Goal: Task Accomplishment & Management: Complete application form

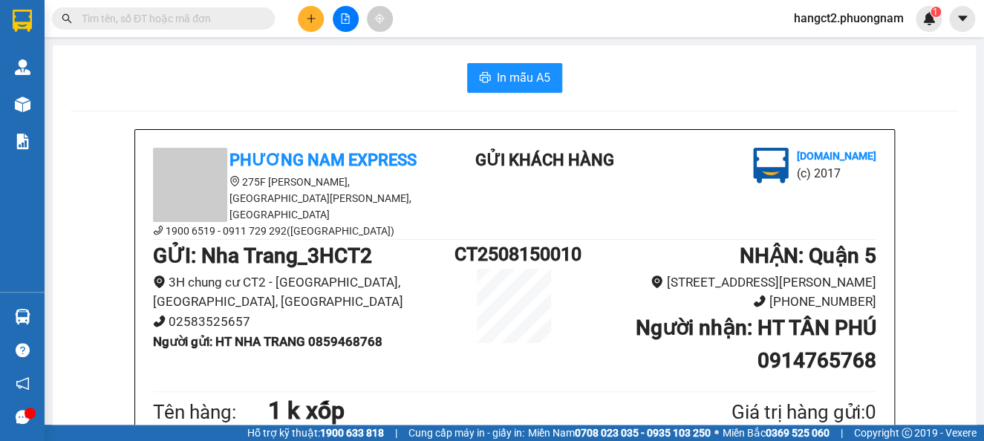
click at [205, 10] on input "text" at bounding box center [169, 18] width 175 height 16
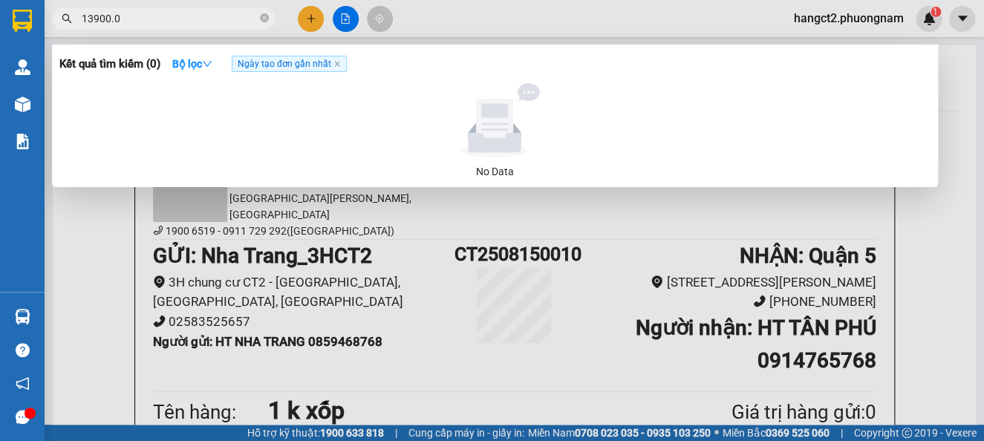
type input "13900.0"
click at [309, 11] on div at bounding box center [492, 220] width 984 height 441
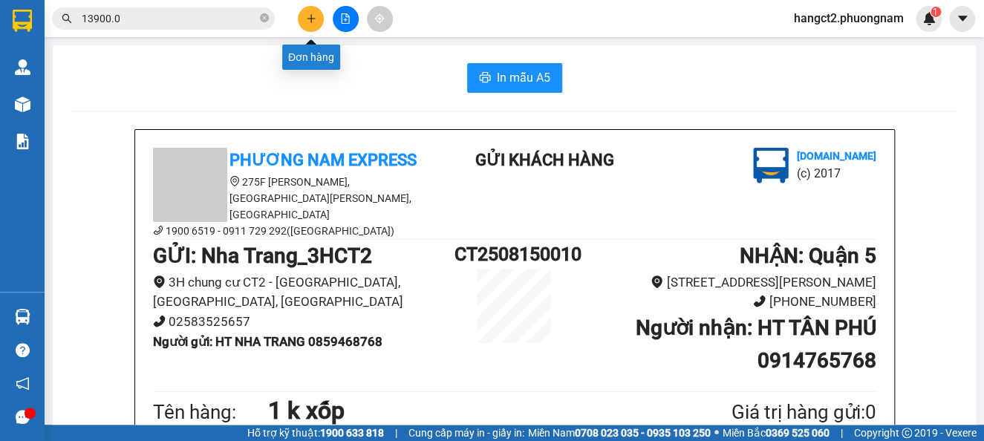
click at [321, 17] on button at bounding box center [311, 19] width 26 height 26
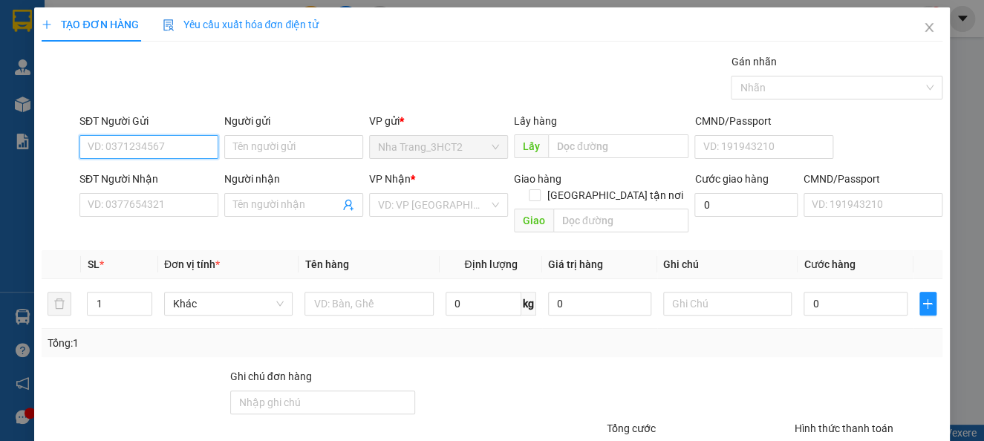
click at [164, 138] on input "SĐT Người Gửi" at bounding box center [148, 147] width 139 height 24
type input "0905132490"
click at [177, 175] on div "0905132490 - THUẬN" at bounding box center [147, 177] width 119 height 16
type input "THUẬN"
type input "0935433498"
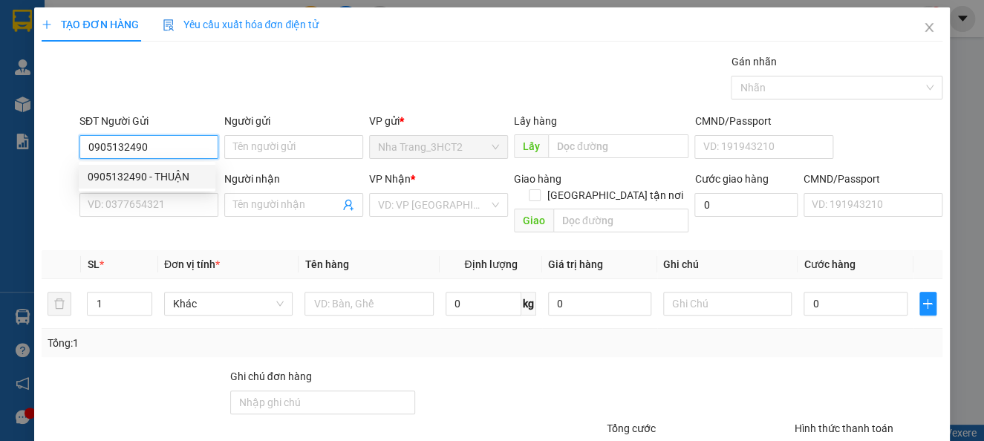
type input "CHIP"
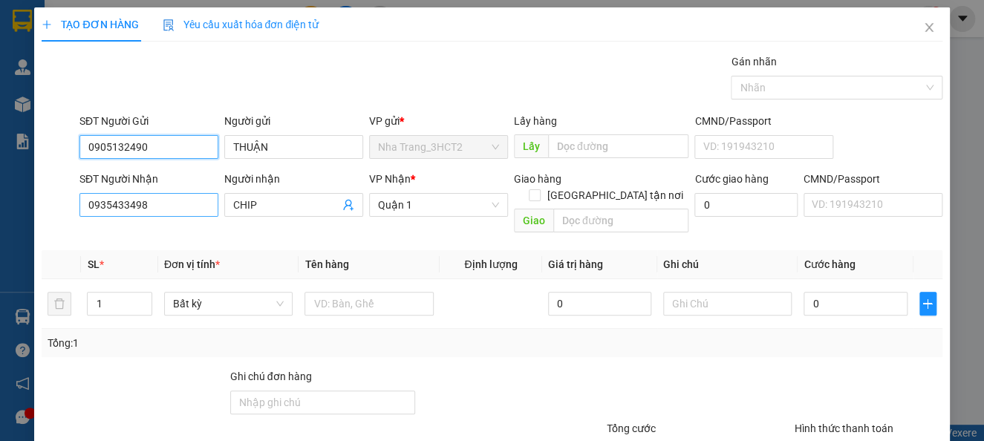
type input "0905132490"
drag, startPoint x: 177, startPoint y: 203, endPoint x: 30, endPoint y: 266, distance: 159.7
click at [30, 266] on div "TẠO ĐƠN HÀNG Yêu cầu xuất hóa đơn điện tử Transit Pickup Surcharge Ids Transit …" at bounding box center [492, 220] width 984 height 441
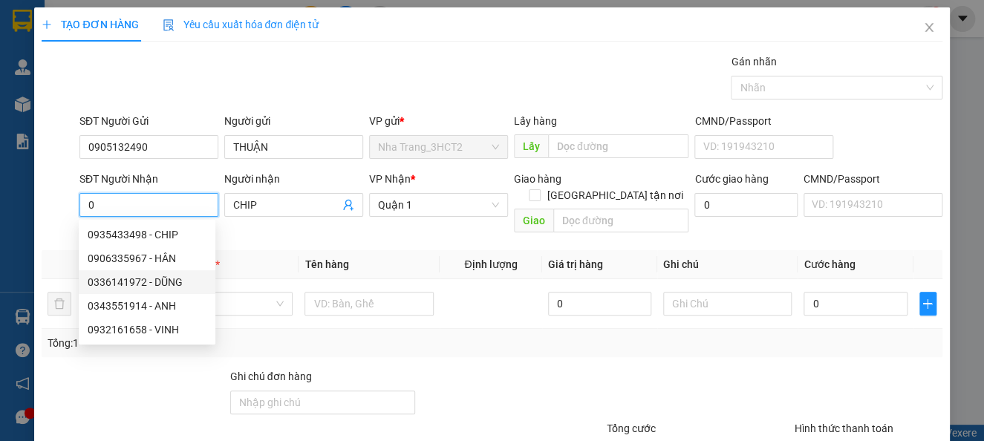
click at [130, 289] on div "0336141972 - DŨNG" at bounding box center [147, 282] width 119 height 16
type input "0336141972"
type input "DŨNG"
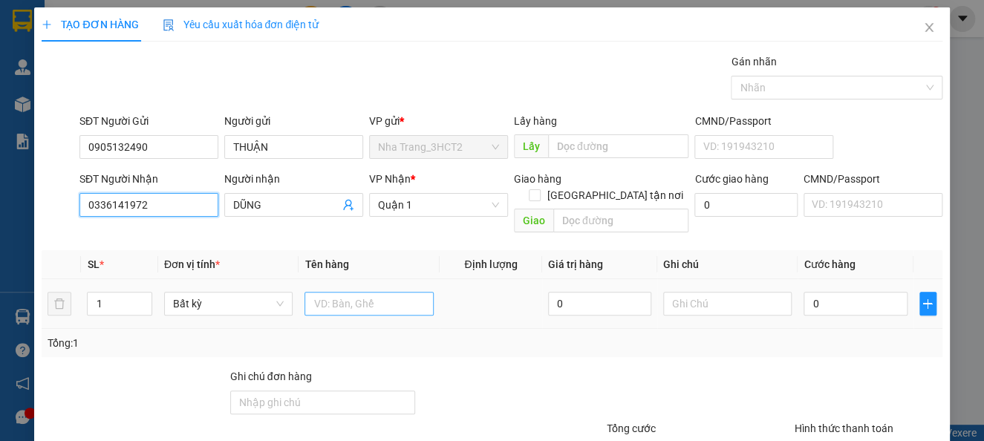
type input "0336141972"
click at [363, 292] on input "text" at bounding box center [368, 304] width 129 height 24
click at [209, 353] on div "Transit Pickup Surcharge Ids Transit Deliver Surcharge Ids Transit Deliver Surc…" at bounding box center [492, 294] width 900 height 483
type input "2t"
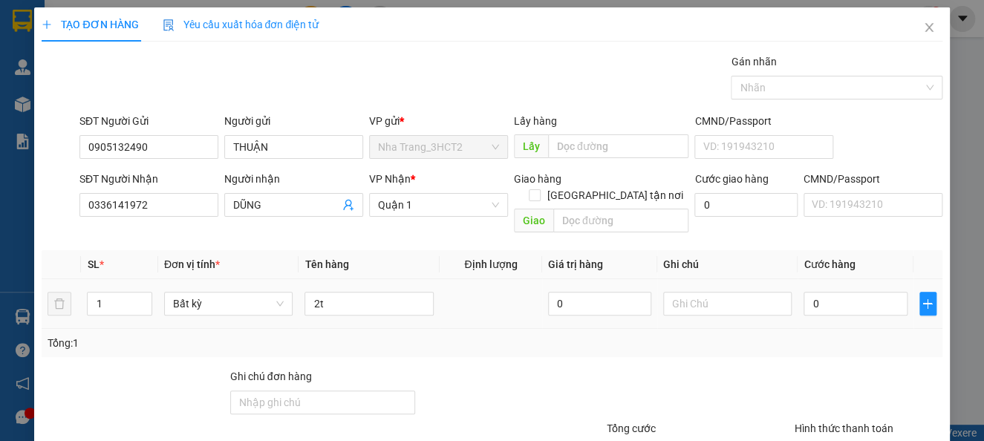
click at [821, 300] on div "0" at bounding box center [854, 304] width 103 height 30
click at [820, 289] on div "0" at bounding box center [854, 304] width 103 height 30
click at [819, 292] on input "0" at bounding box center [854, 304] width 103 height 24
type input "8"
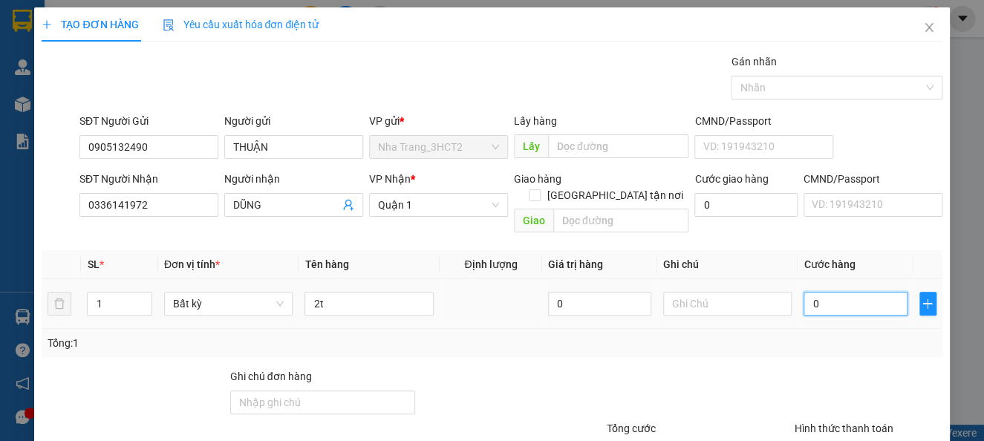
type input "8"
type input "80"
type input "800"
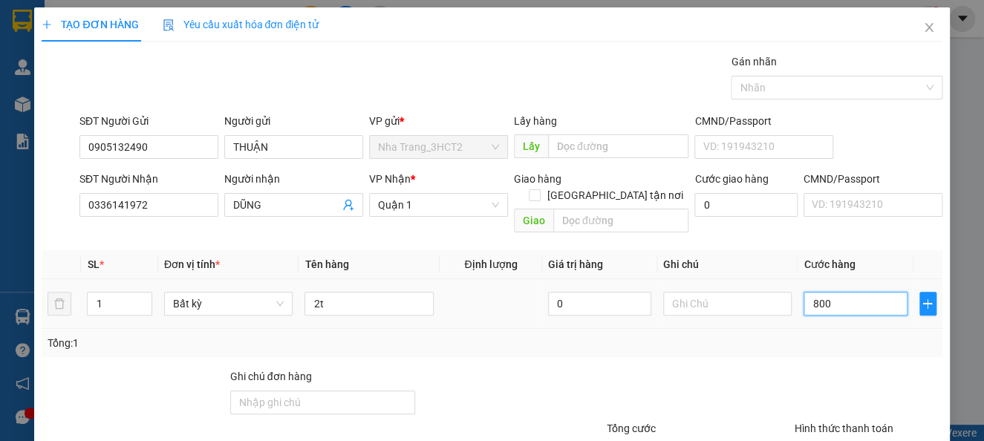
type input "800"
type input "8.000"
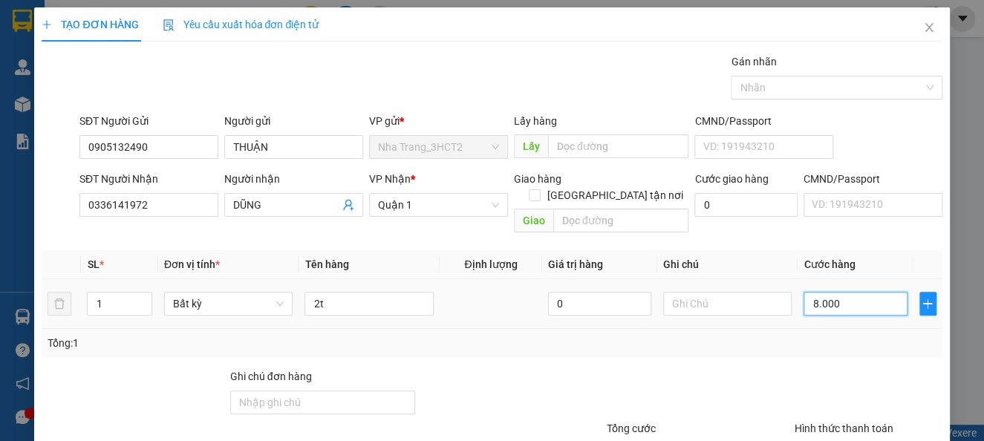
type input "80.000"
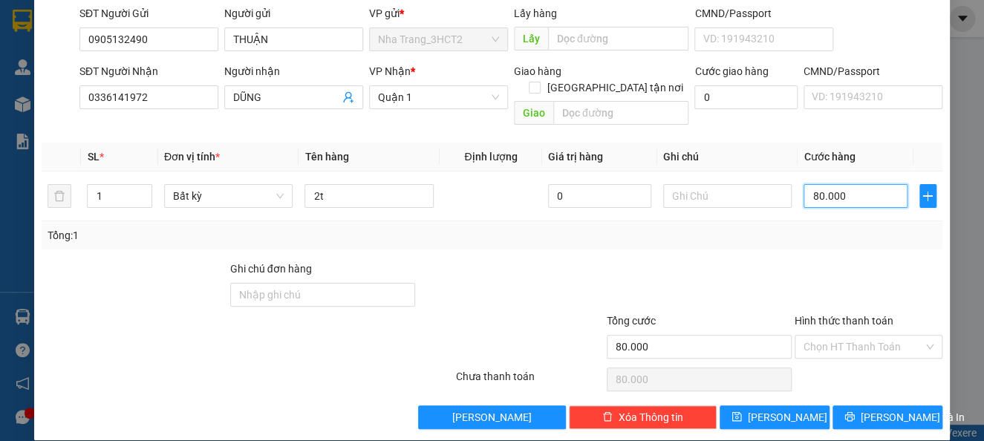
scroll to position [108, 0]
type input "80.000"
click at [863, 336] on input "Hình thức thanh toán" at bounding box center [863, 347] width 120 height 22
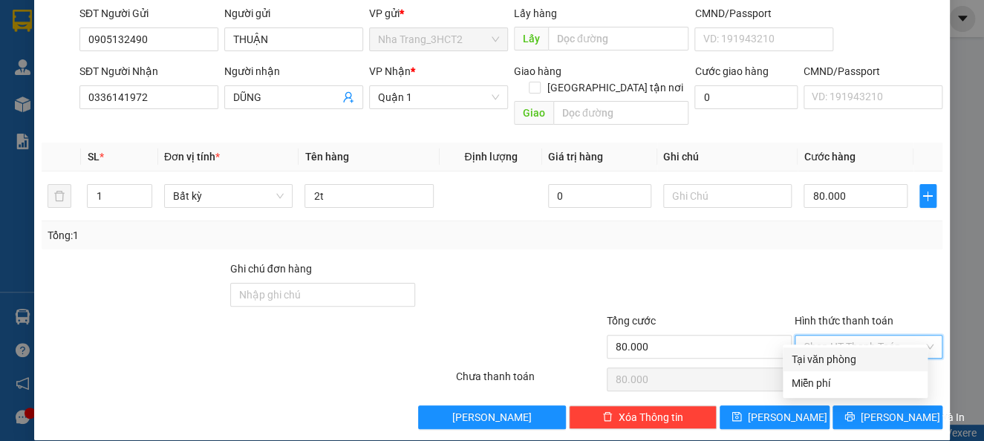
click at [840, 364] on div "Tại văn phòng" at bounding box center [855, 359] width 127 height 16
type input "0"
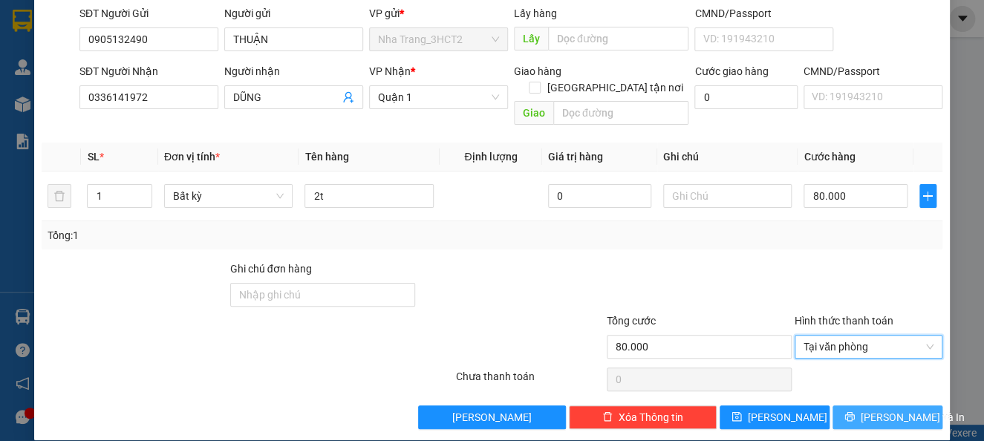
click at [876, 405] on button "[PERSON_NAME] và In" at bounding box center [887, 417] width 110 height 24
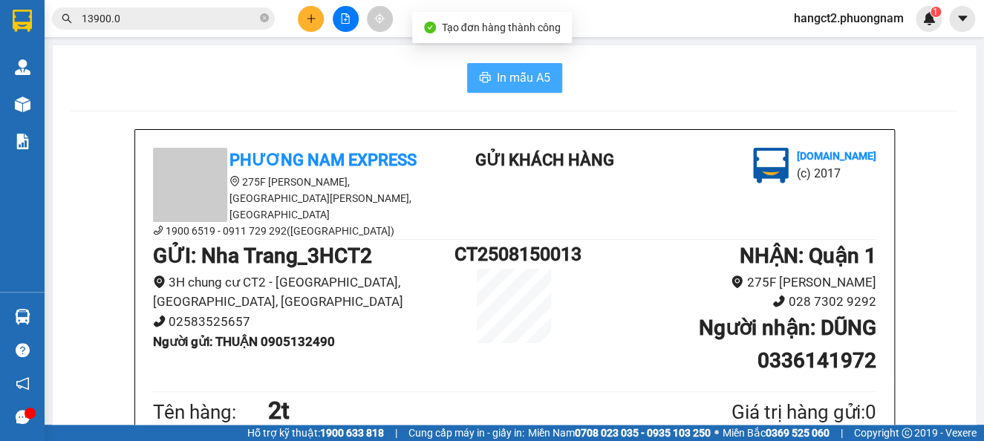
click at [497, 76] on span "In mẫu A5" at bounding box center [523, 77] width 53 height 19
